Goal: Information Seeking & Learning: Learn about a topic

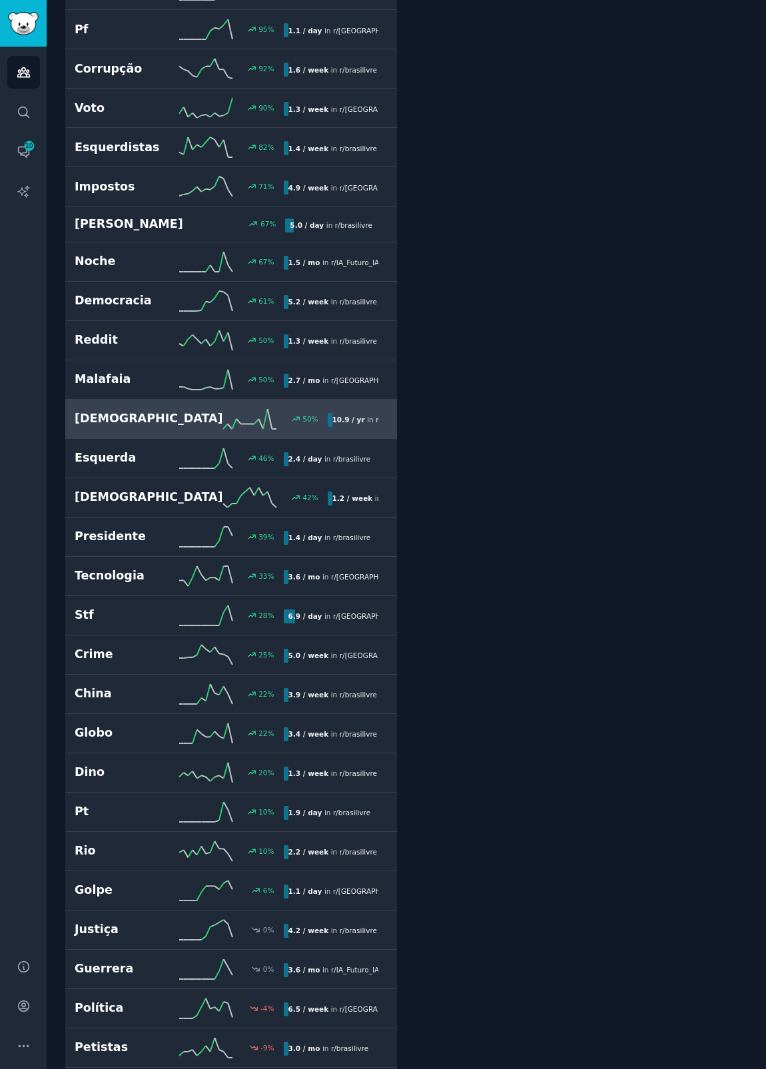
scroll to position [628, 0]
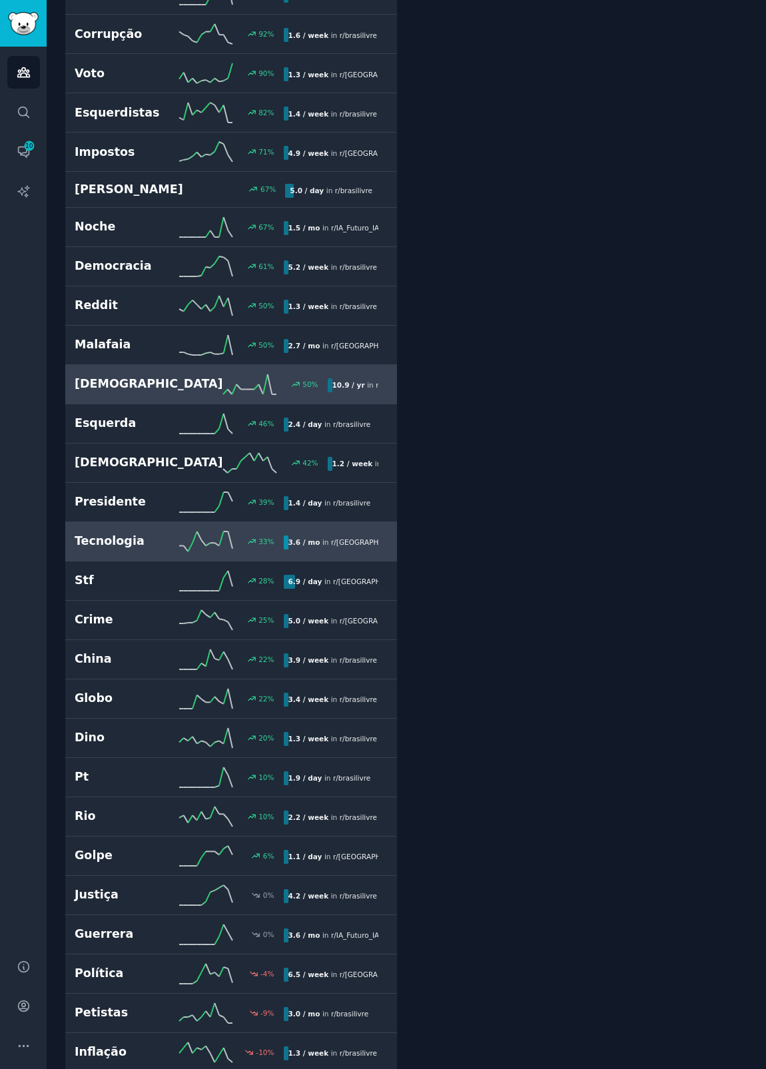
click at [170, 537] on h2 "Tecnologia" at bounding box center [127, 541] width 105 height 17
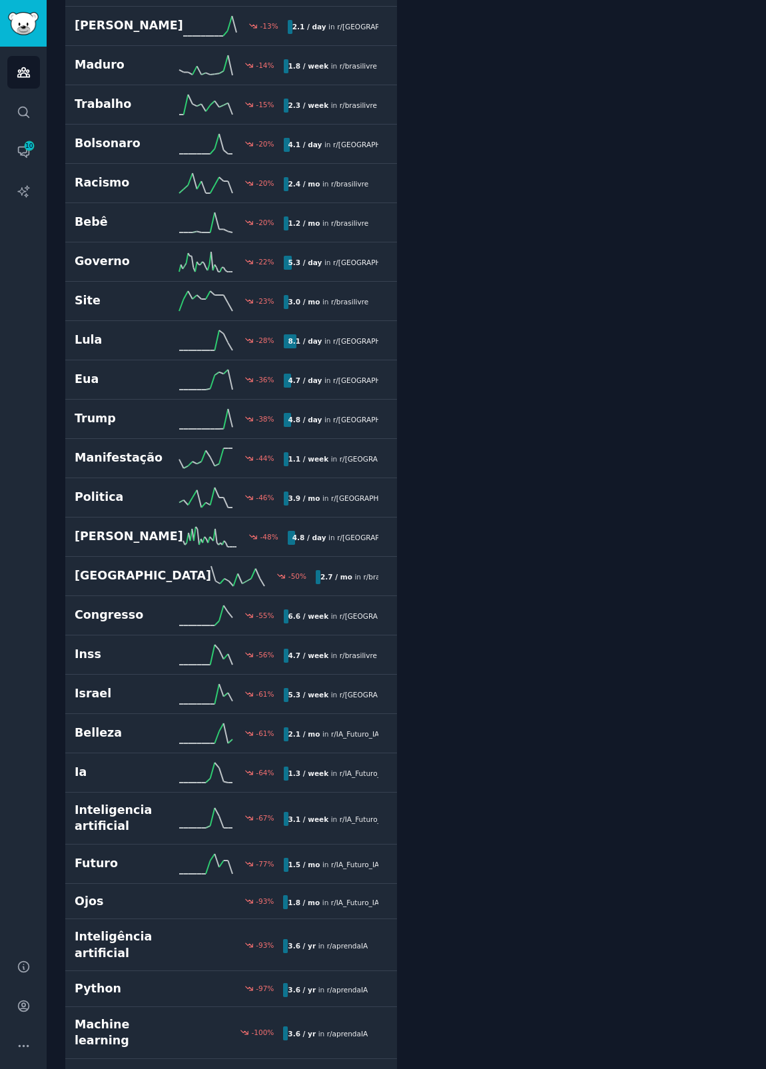
scroll to position [1799, 0]
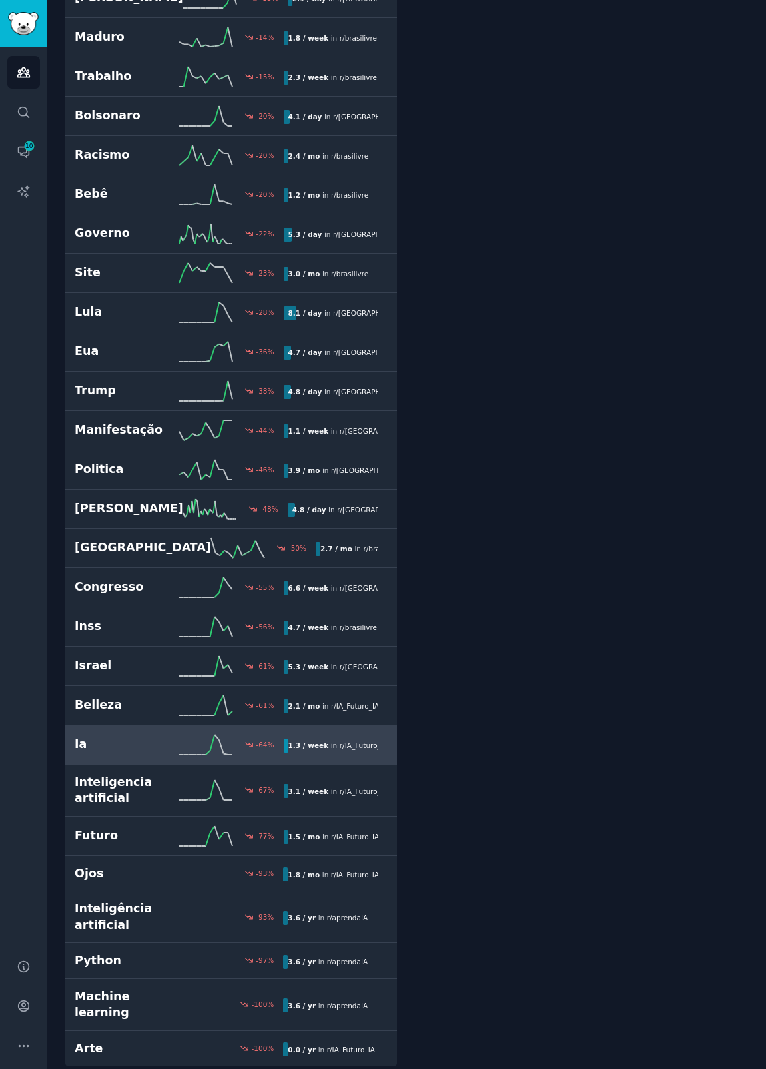
click at [144, 752] on div "Ia -64 % 1.3 / week in r/ IA_Futuro_IA" at bounding box center [231, 744] width 313 height 20
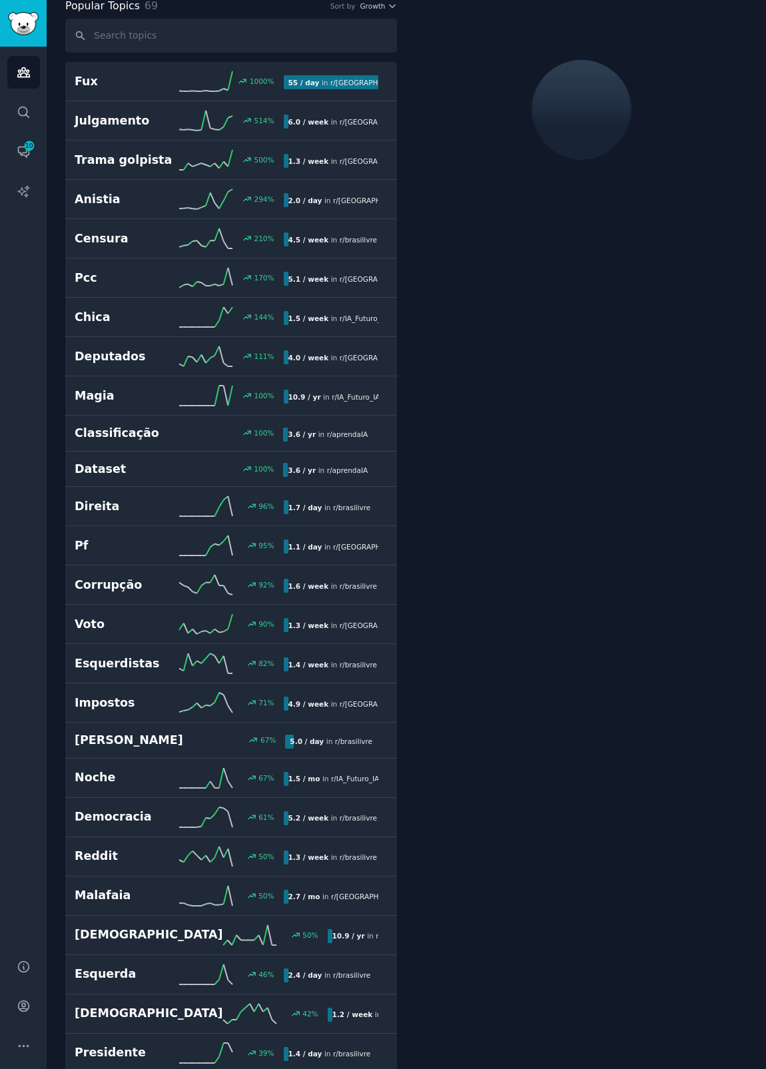
scroll to position [75, 0]
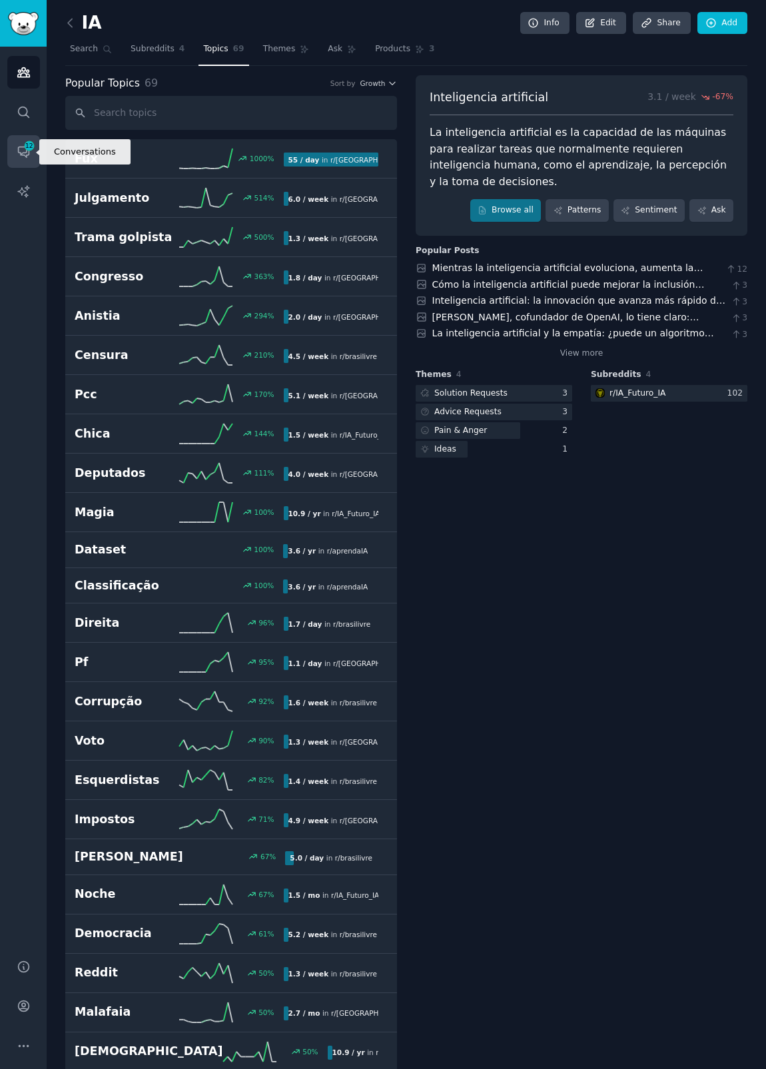
click at [31, 145] on span "12" at bounding box center [29, 145] width 12 height 9
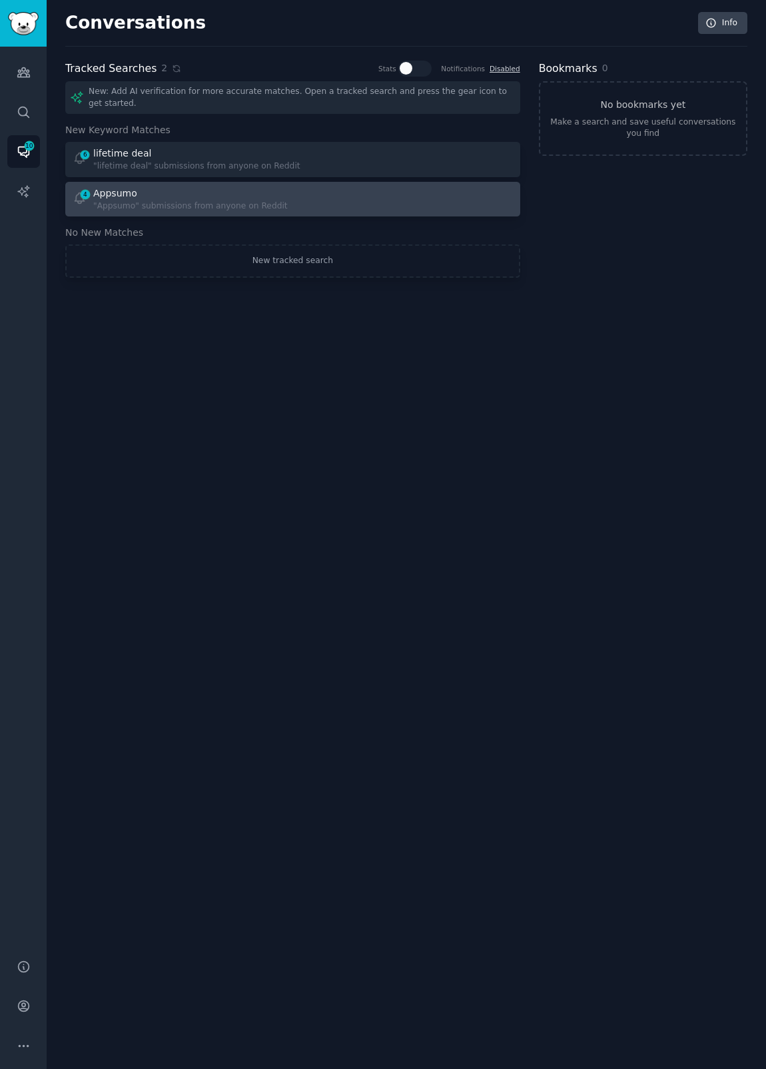
click at [148, 202] on div ""Appsumo" submissions from anyone on Reddit" at bounding box center [190, 206] width 194 height 12
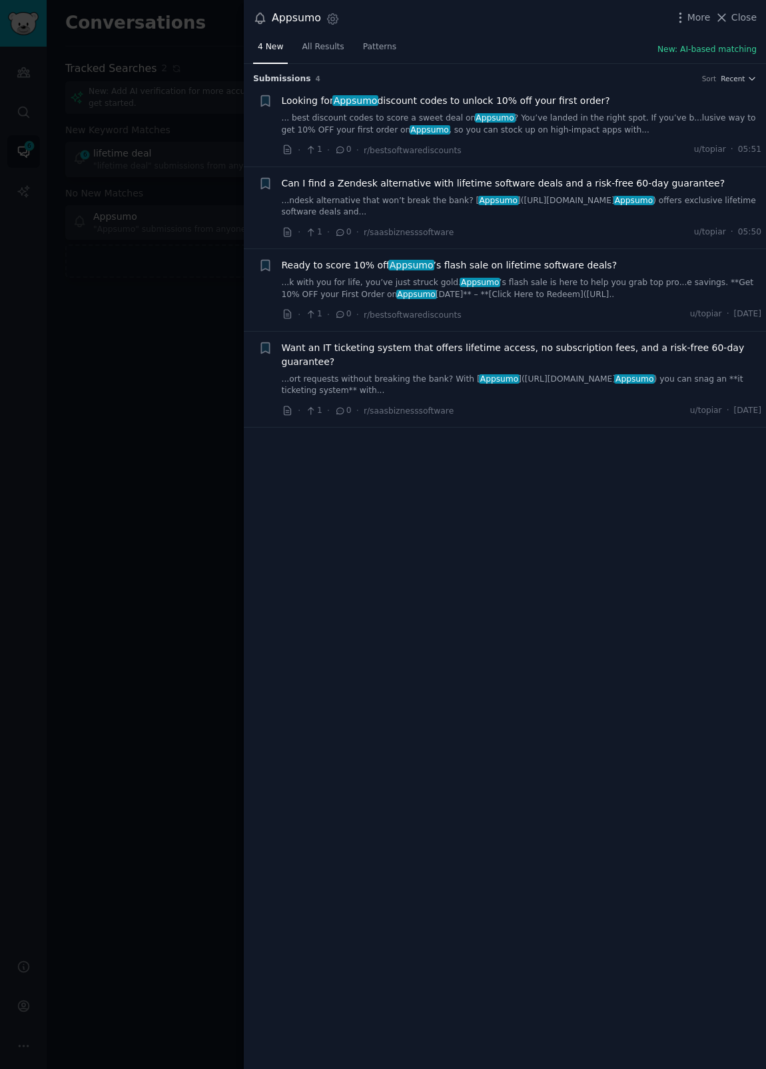
click at [421, 212] on link "...ndesk alternative that won’t break the bank? [ Appsumo ]([URL][DOMAIN_NAME] …" at bounding box center [522, 206] width 480 height 23
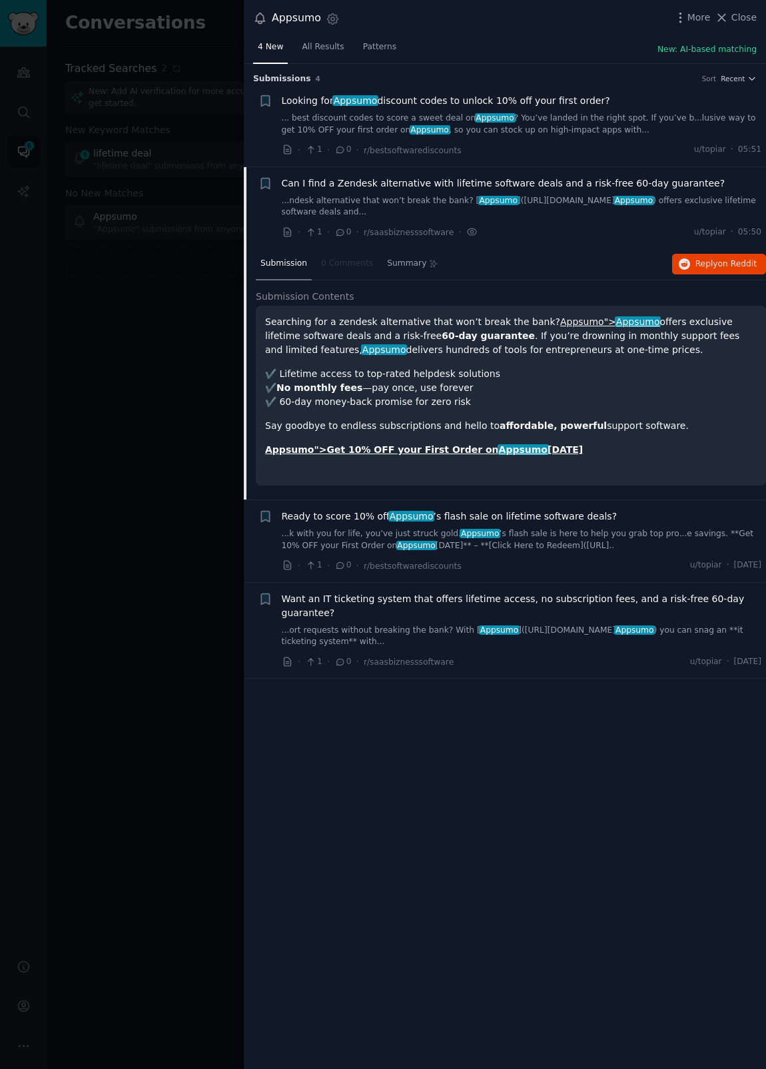
click at [144, 245] on div at bounding box center [383, 534] width 766 height 1069
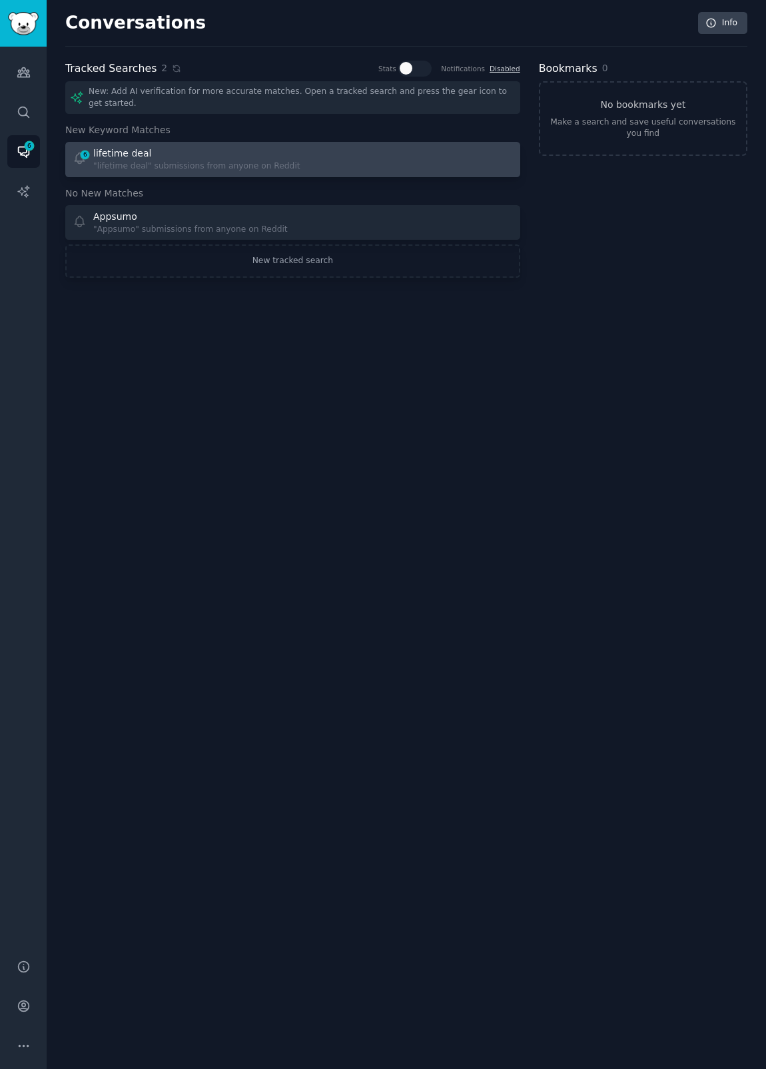
click at [160, 150] on div "lifetime deal" at bounding box center [196, 153] width 207 height 14
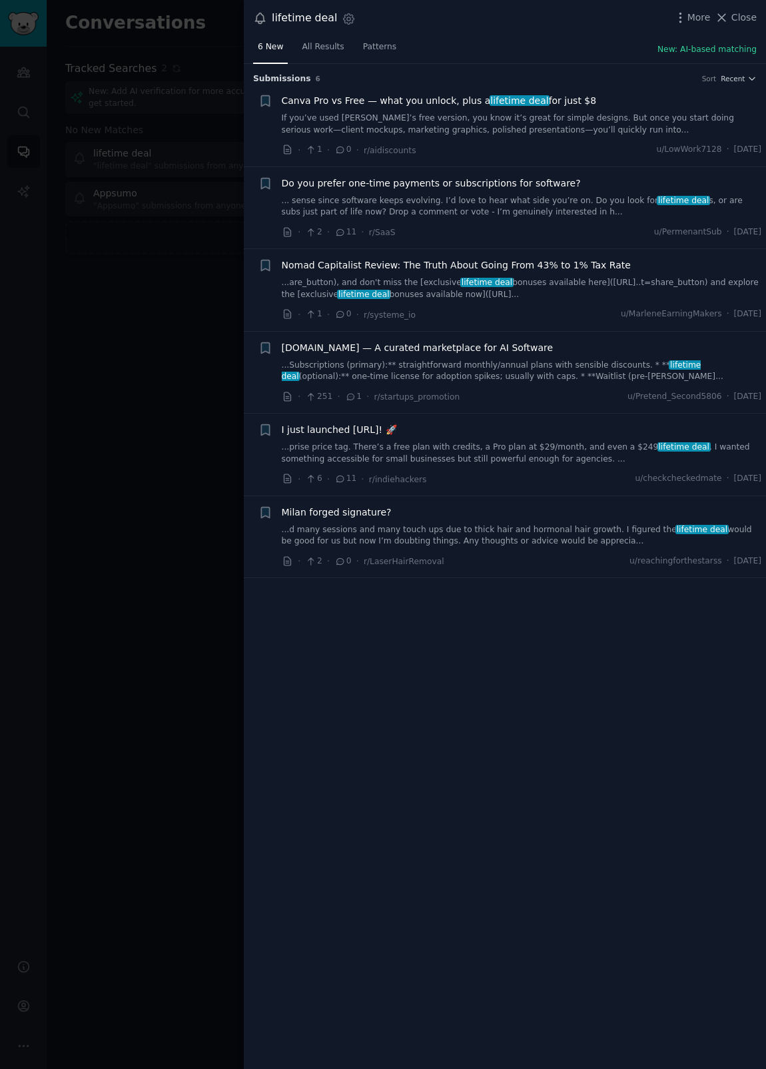
click at [354, 505] on span "Milan forged signature?" at bounding box center [337, 512] width 110 height 14
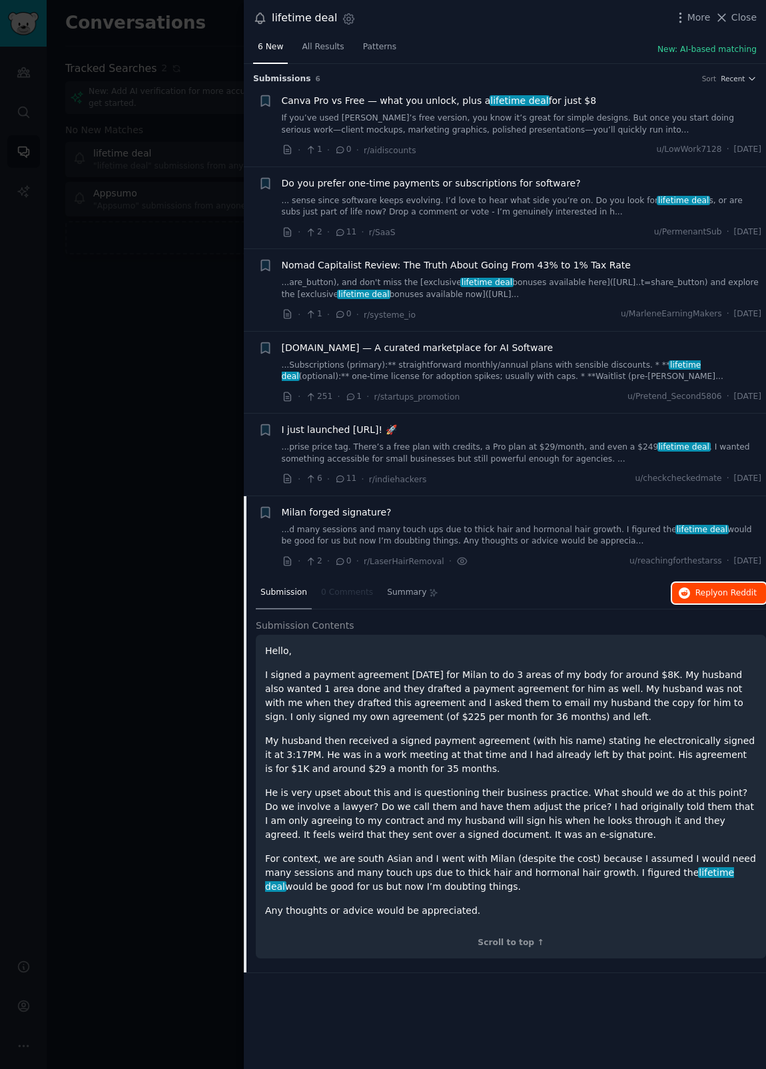
click at [708, 587] on span "Reply on Reddit" at bounding box center [725, 593] width 61 height 12
click at [198, 208] on div at bounding box center [383, 534] width 766 height 1069
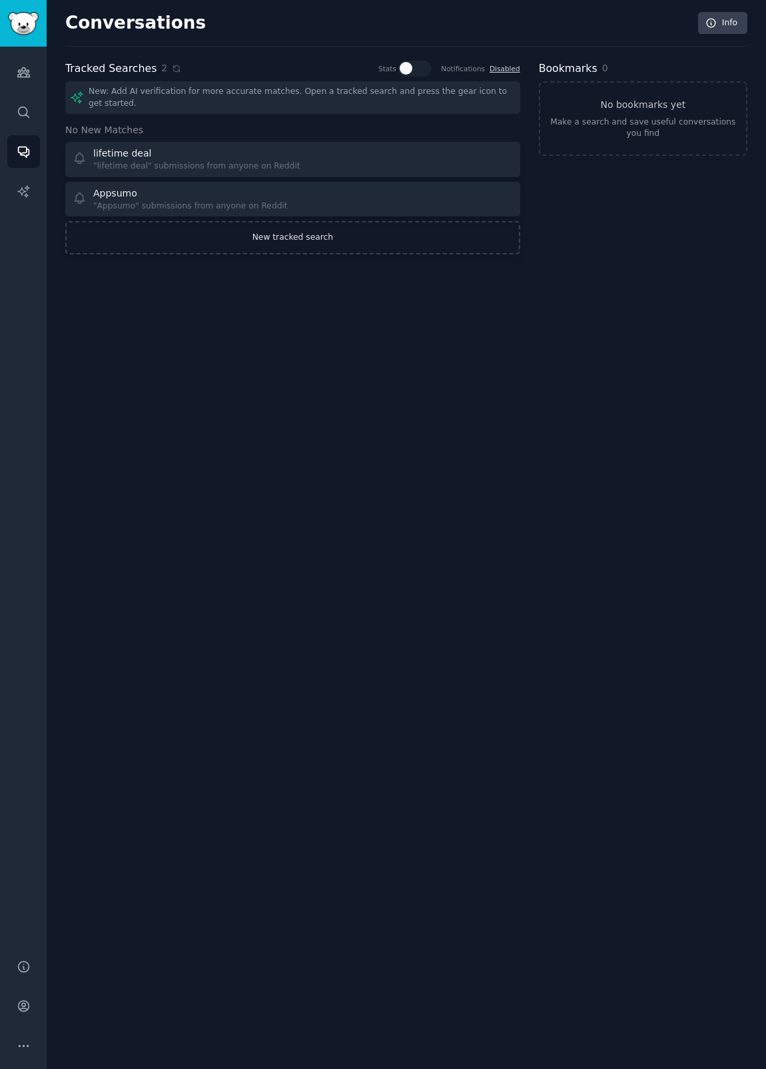
click at [293, 238] on link "New tracked search" at bounding box center [292, 237] width 455 height 33
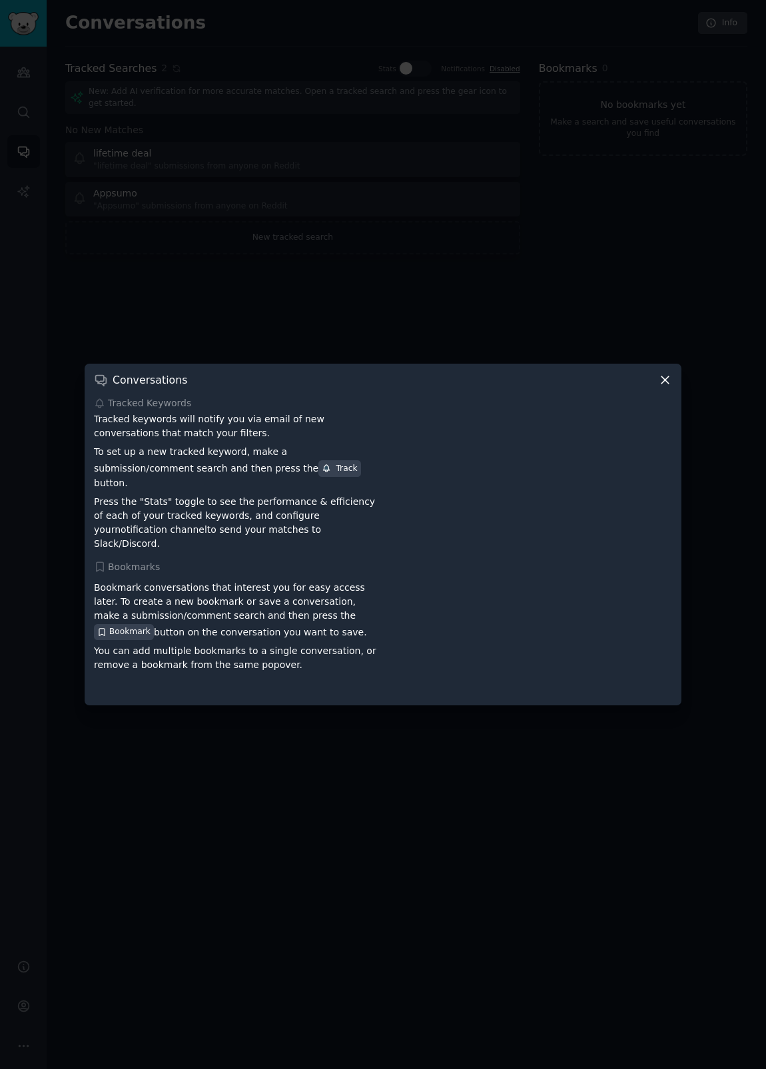
click at [242, 323] on div at bounding box center [383, 534] width 766 height 1069
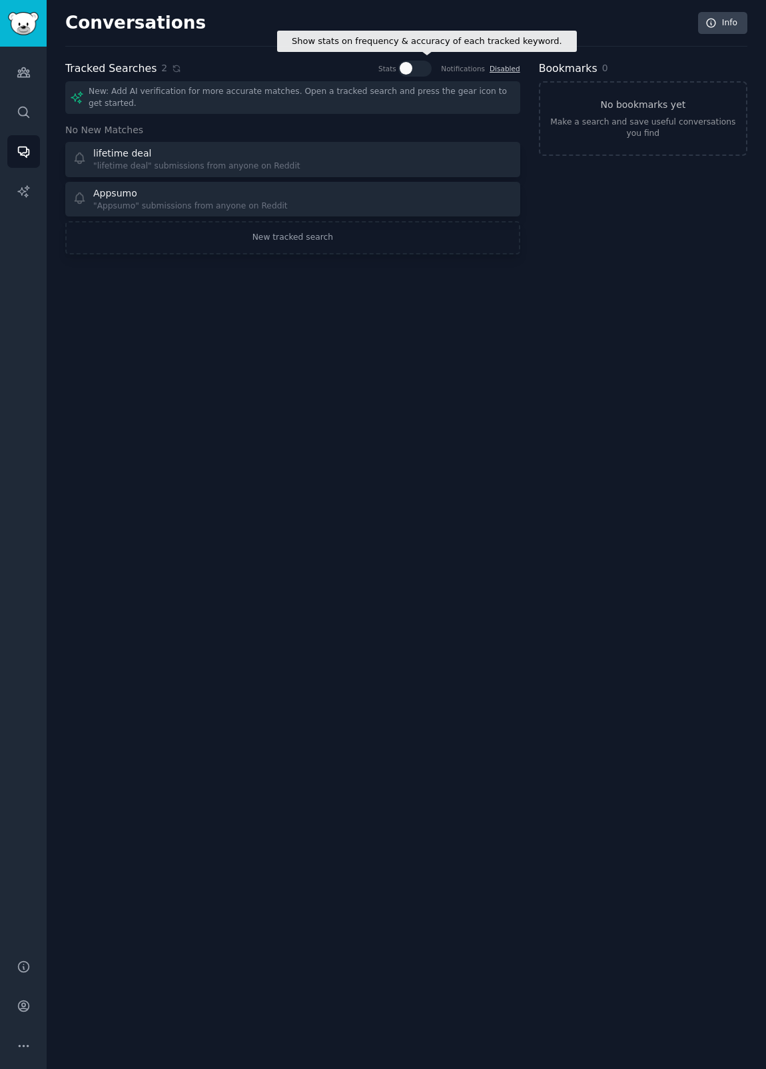
click at [423, 73] on div at bounding box center [420, 68] width 7 height 13
checkbox input "true"
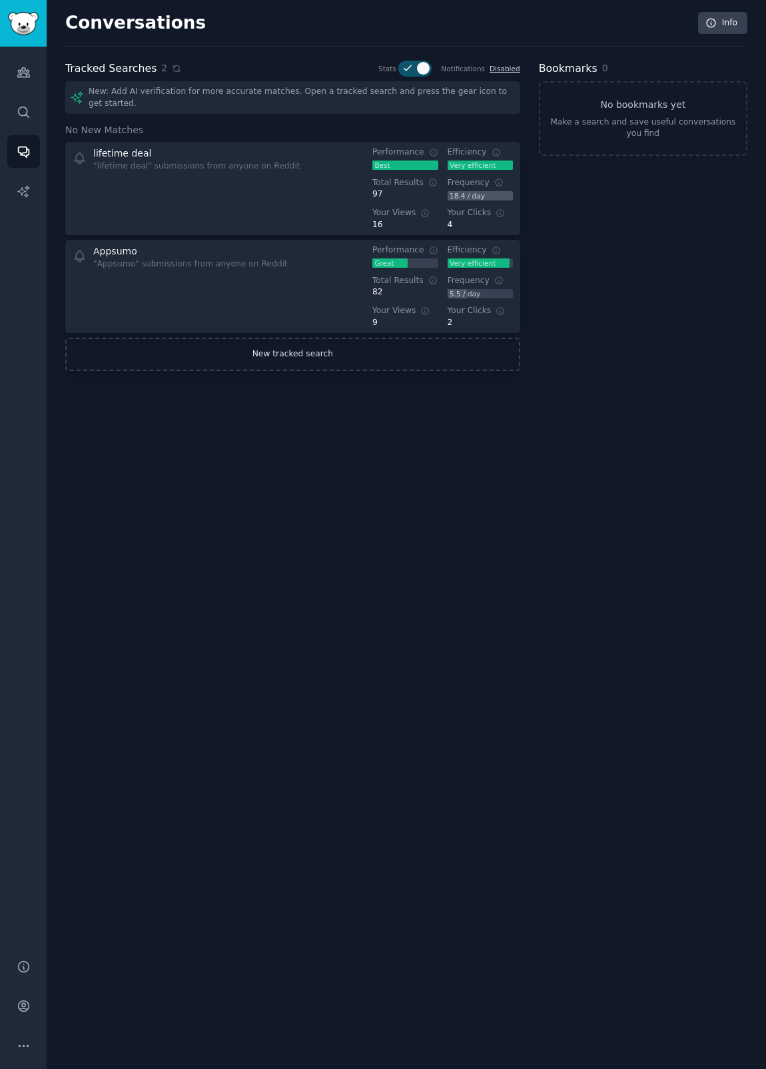
click at [277, 355] on link "New tracked search" at bounding box center [292, 354] width 455 height 33
